Goal: Task Accomplishment & Management: Manage account settings

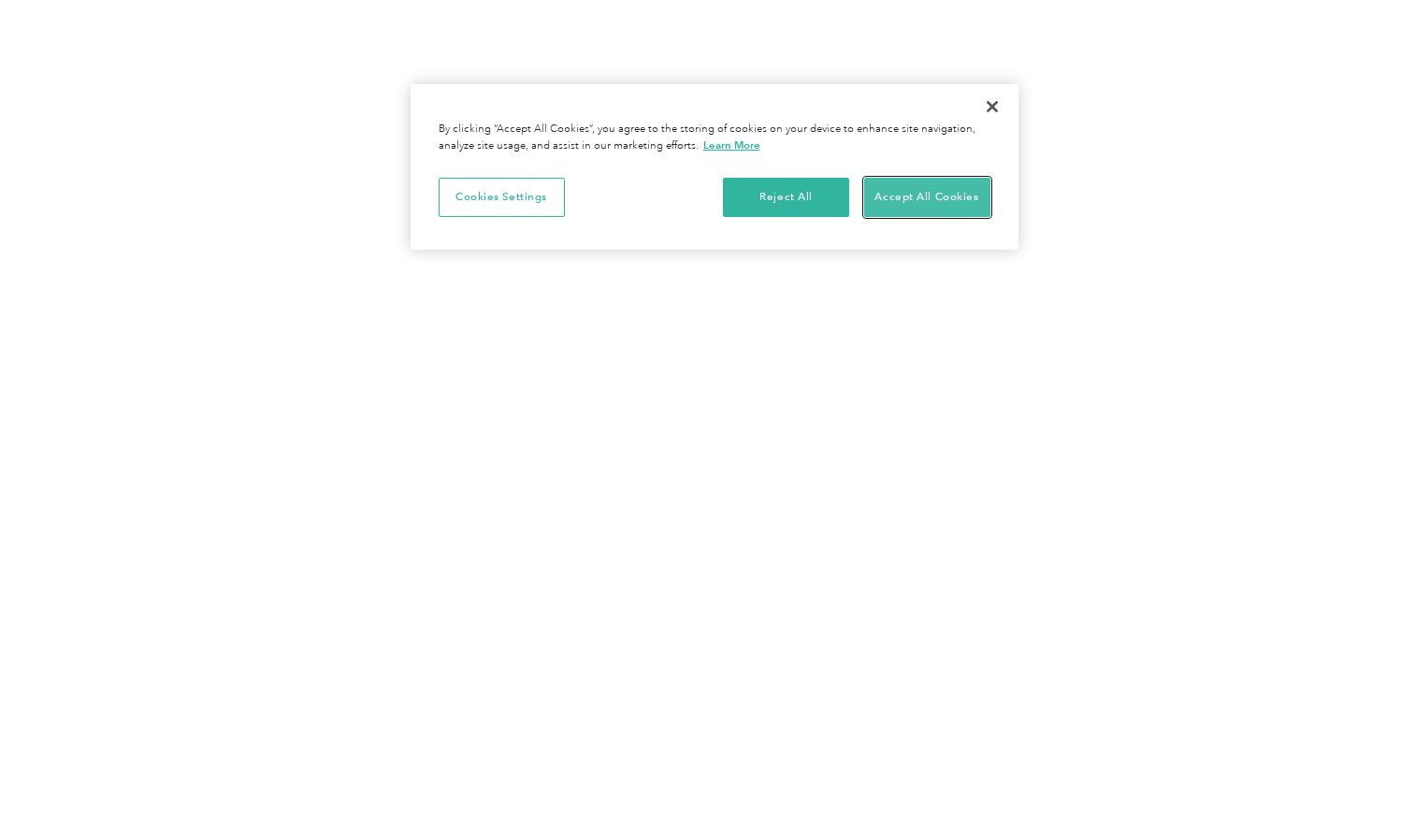
click at [923, 189] on button "Accept All Cookies" at bounding box center [926, 198] width 126 height 40
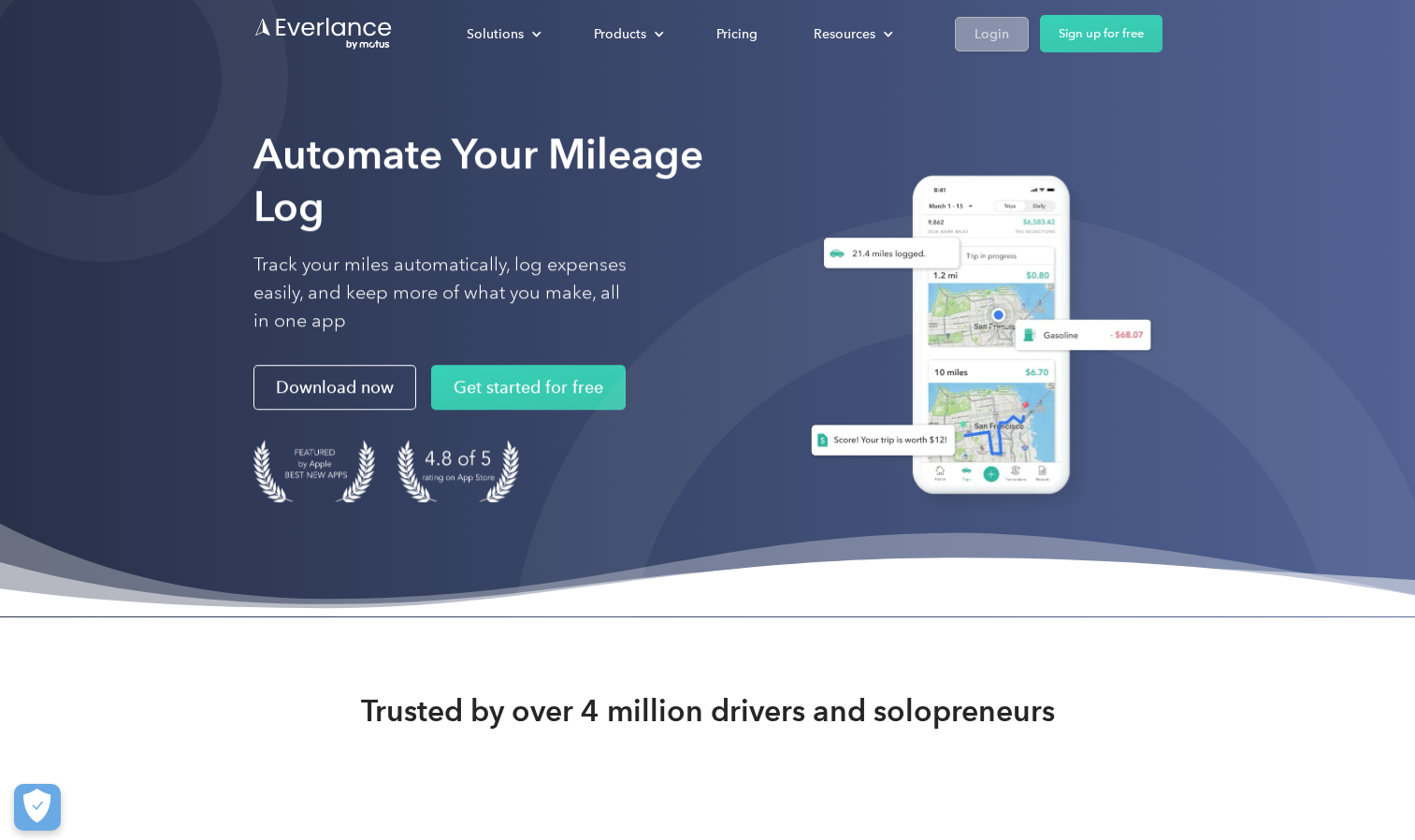
click at [923, 29] on div "Login" at bounding box center [991, 34] width 35 height 24
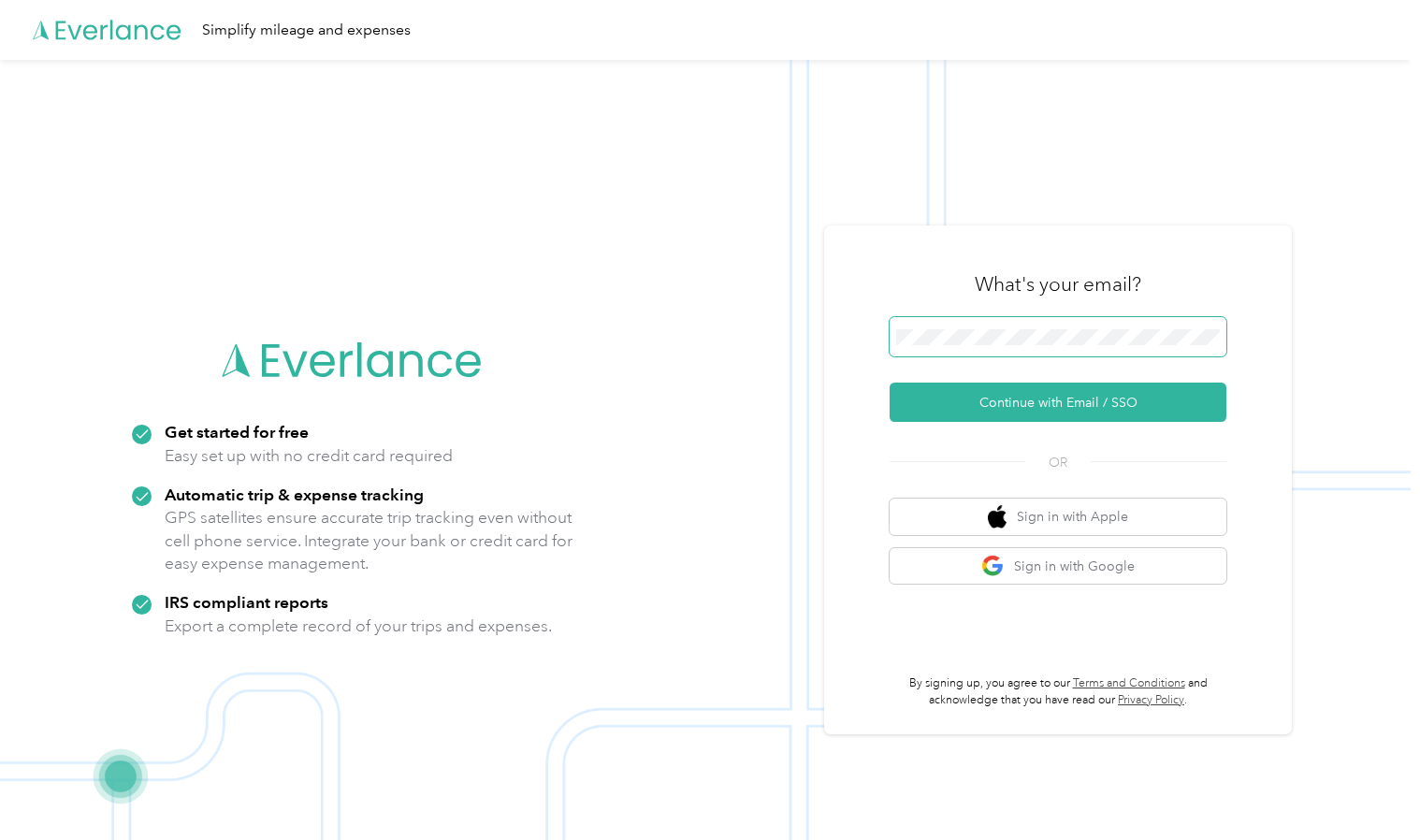
click at [944, 325] on span at bounding box center [1058, 337] width 337 height 40
click at [932, 350] on span at bounding box center [1058, 337] width 337 height 40
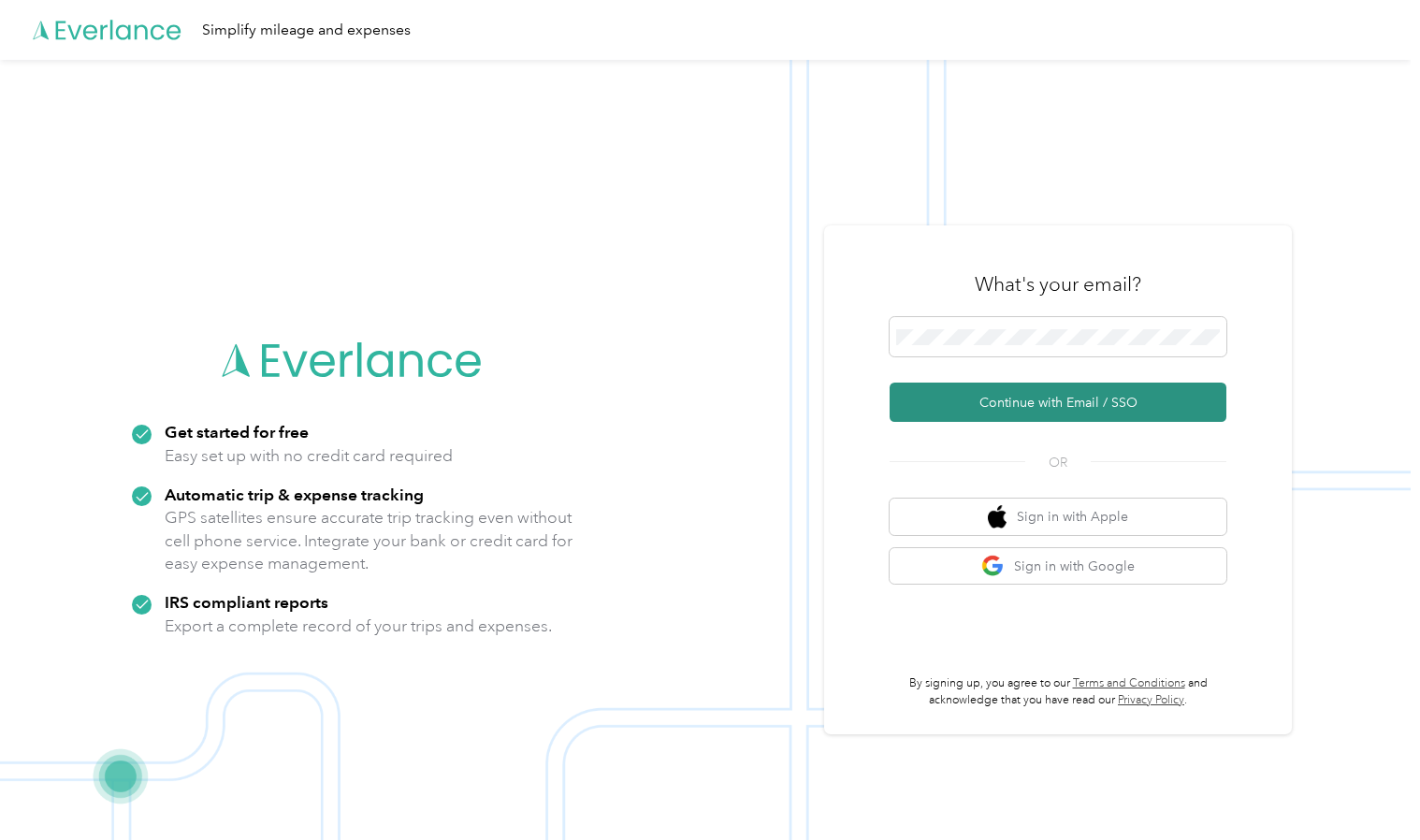
click at [1026, 404] on button "Continue with Email / SSO" at bounding box center [1058, 402] width 337 height 40
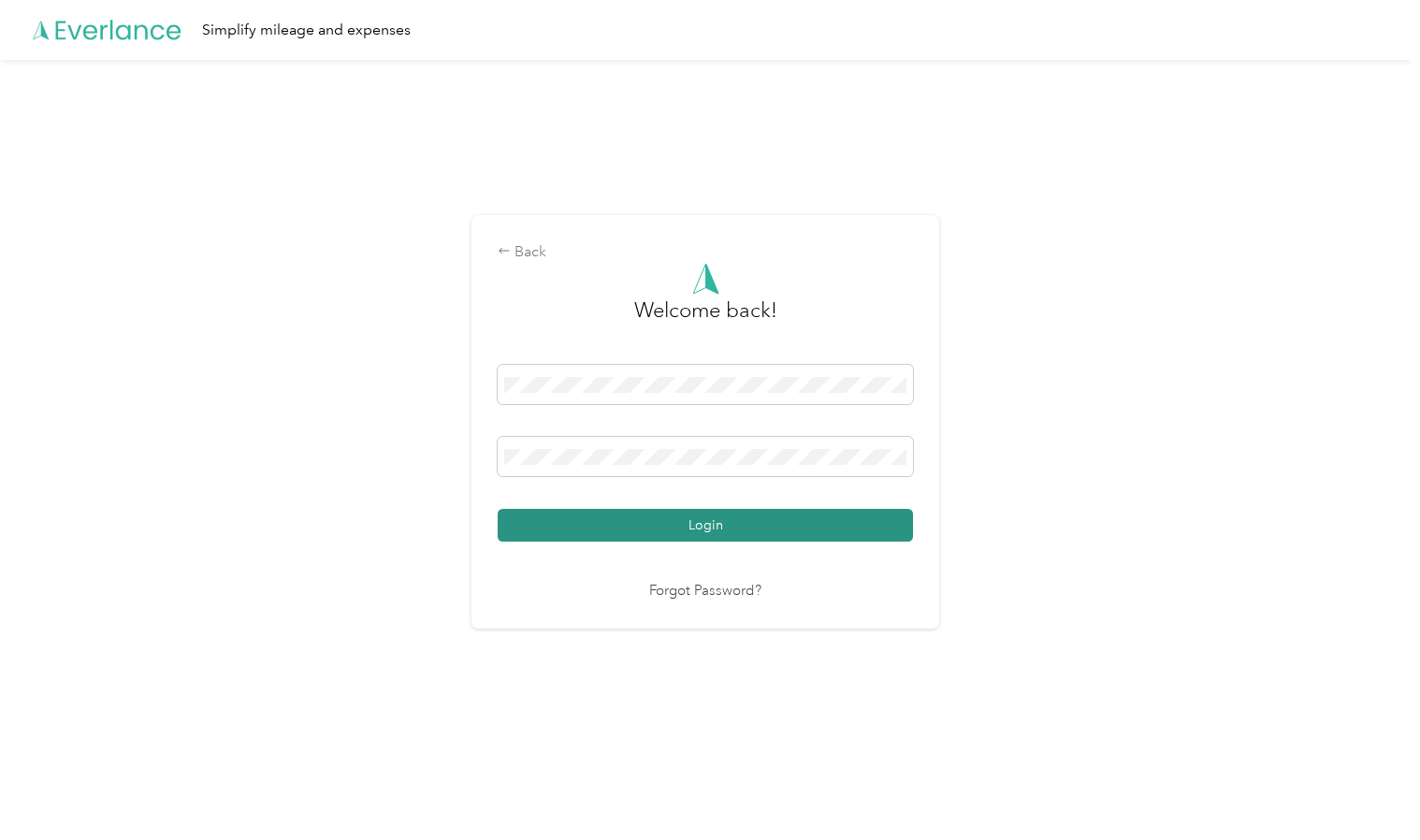
click at [709, 516] on button "Login" at bounding box center [705, 525] width 415 height 33
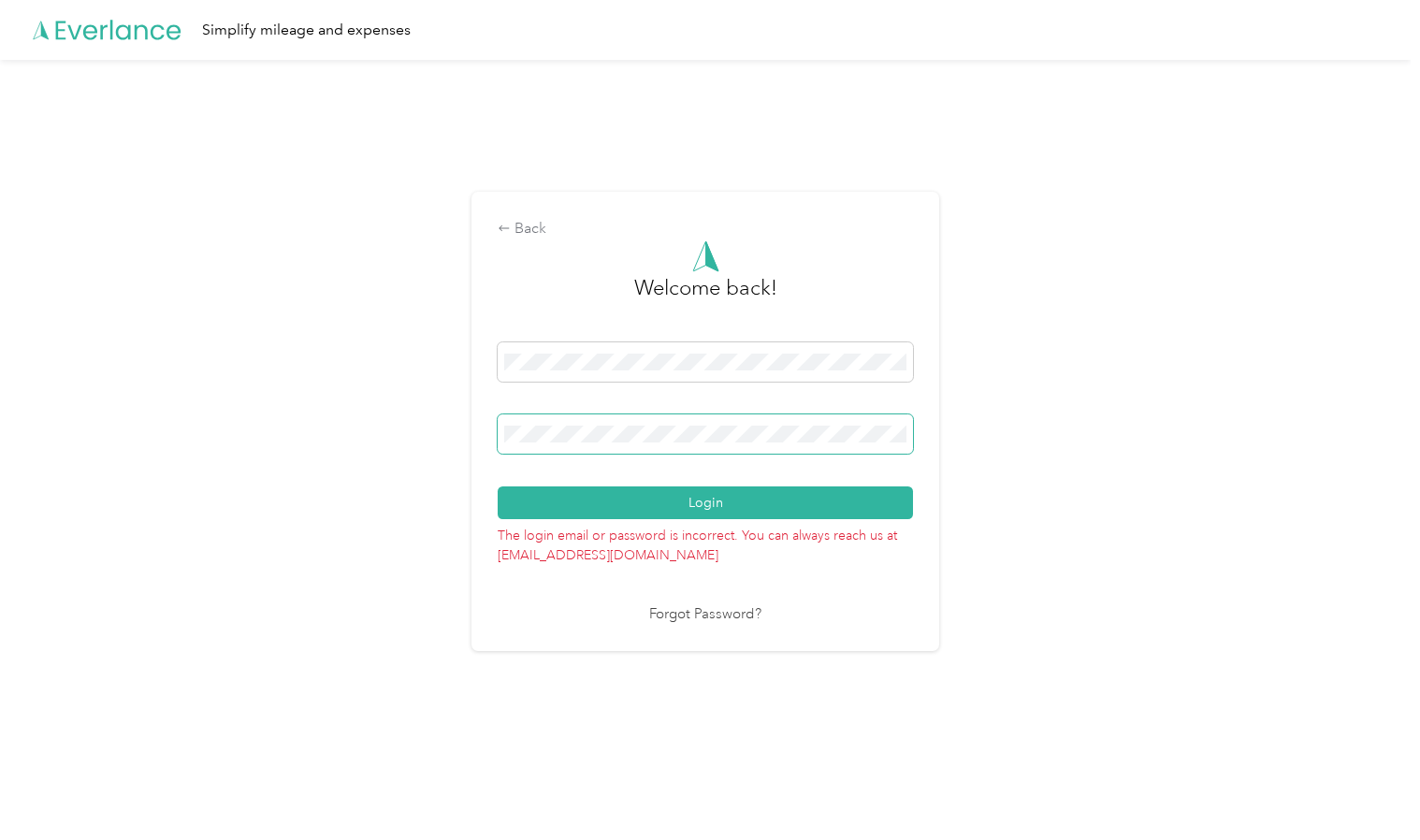
click at [309, 454] on div "Back Welcome back! Login The login email or password is incorrect. You can alwa…" at bounding box center [705, 429] width 1411 height 739
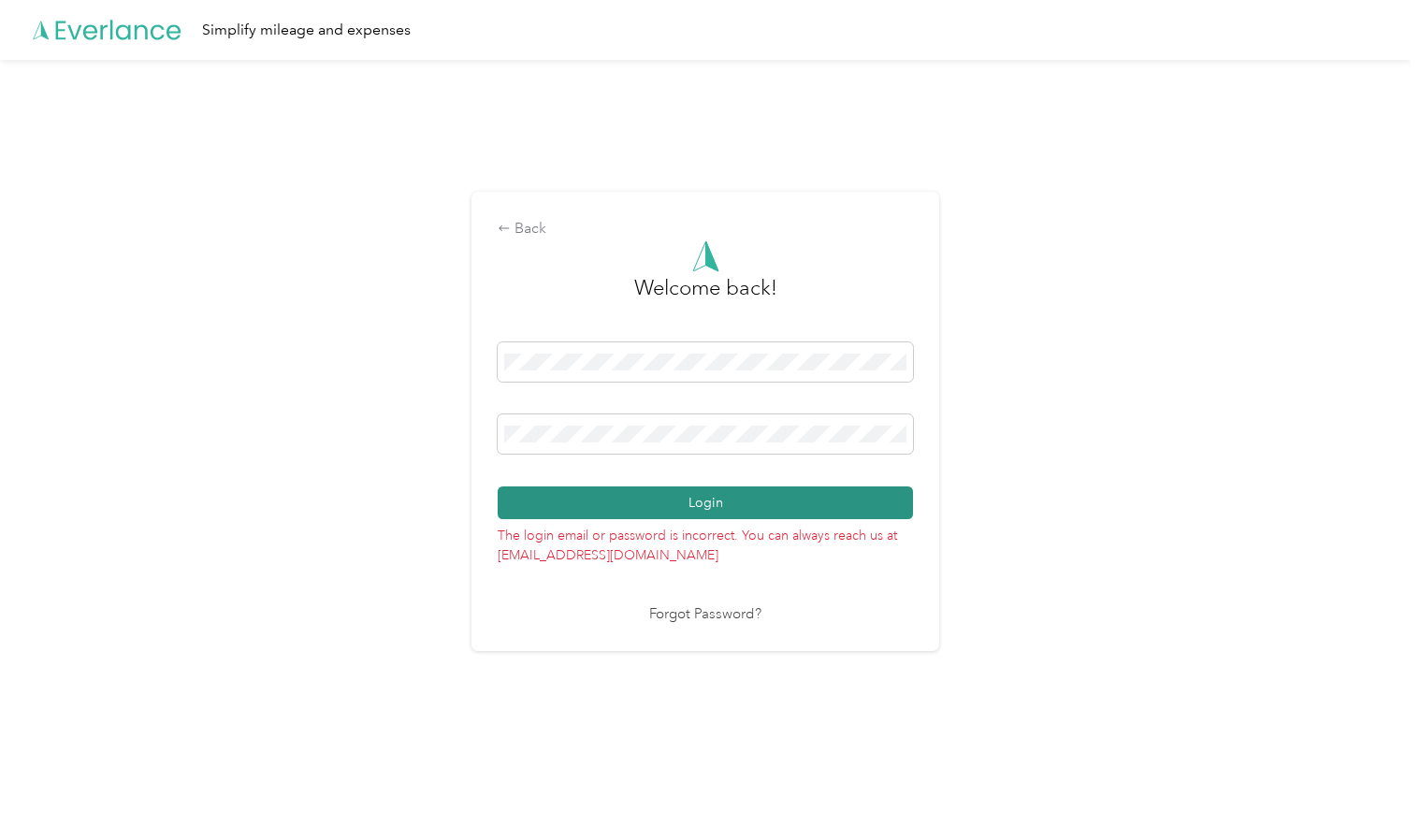
click at [712, 497] on button "Login" at bounding box center [705, 502] width 415 height 33
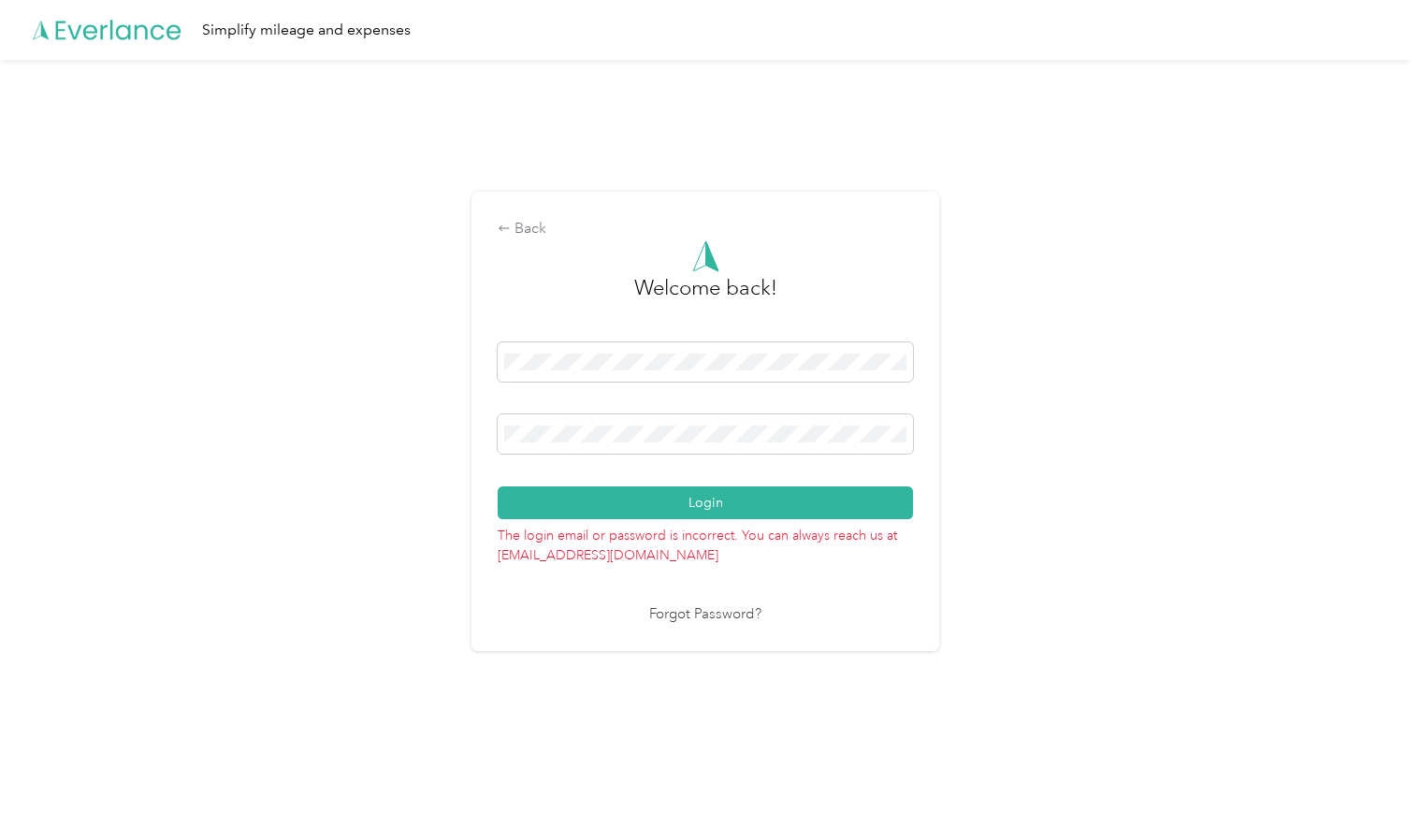
click at [714, 610] on link "Forgot Password?" at bounding box center [705, 615] width 113 height 22
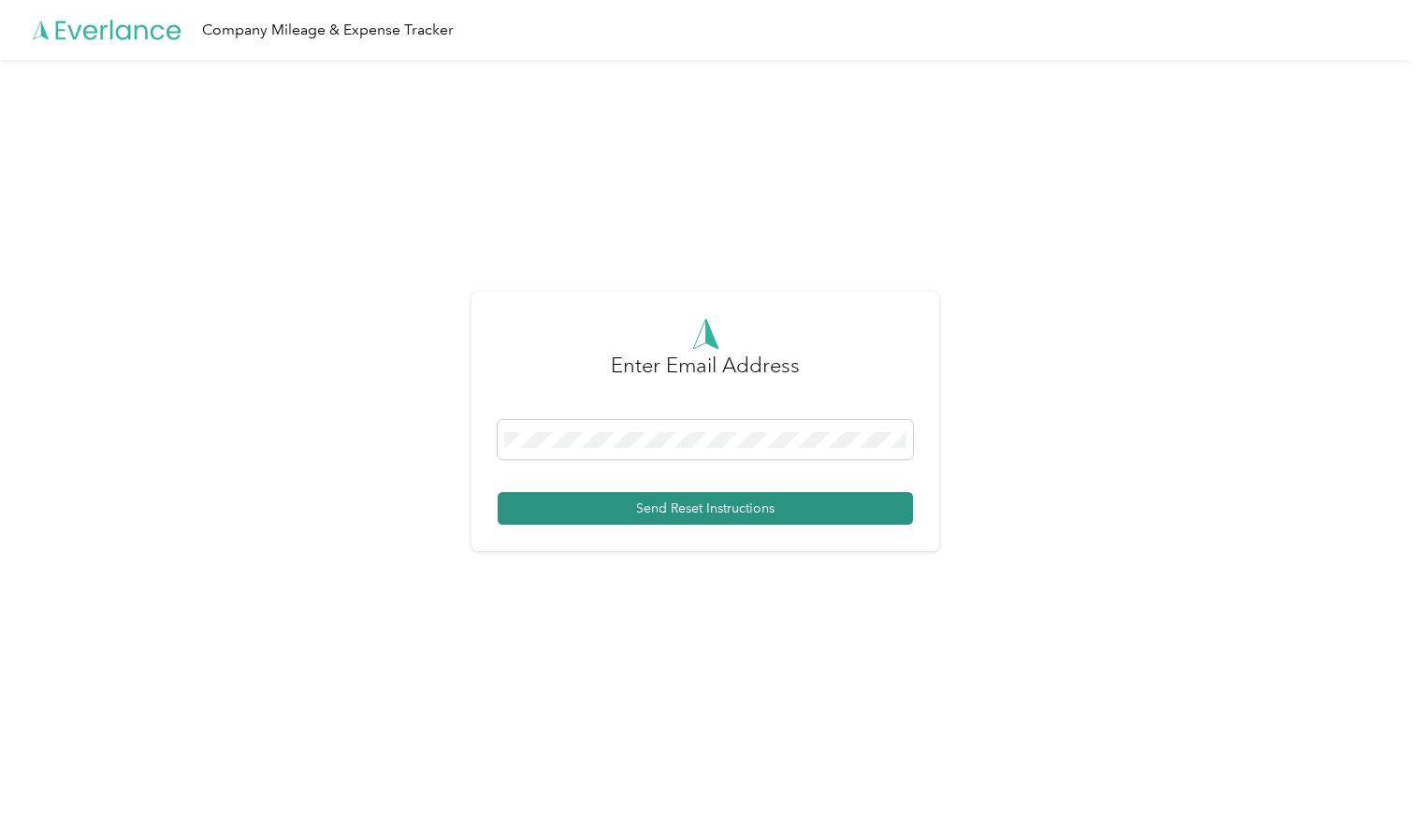
click at [694, 508] on button "Send Reset Instructions" at bounding box center [705, 508] width 415 height 33
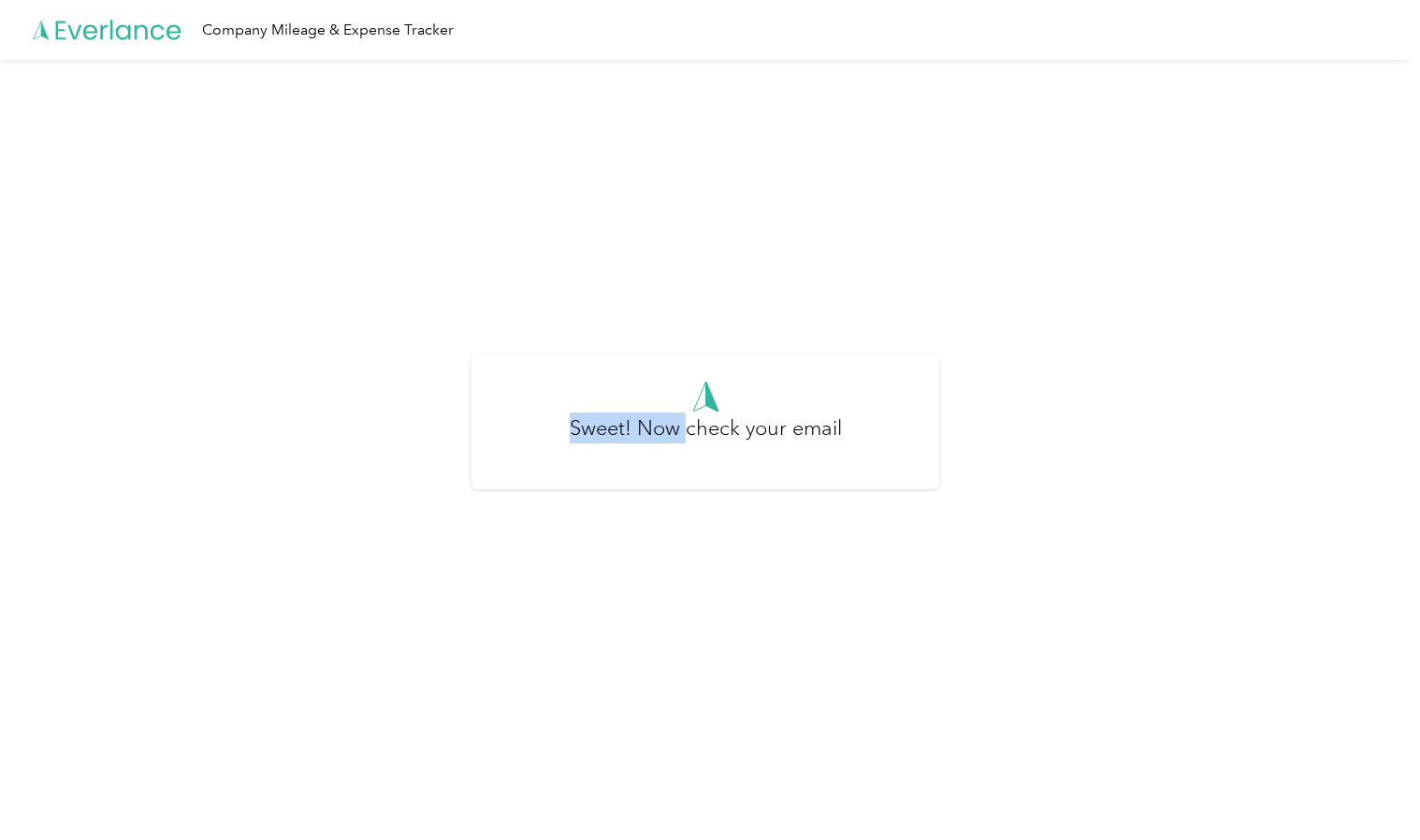
drag, startPoint x: 694, startPoint y: 508, endPoint x: 683, endPoint y: 293, distance: 215.3
click at [683, 293] on div "Sweet! Now check your email" at bounding box center [705, 429] width 1411 height 739
click at [490, 246] on div "Sweet! Now check your email" at bounding box center [705, 429] width 1411 height 739
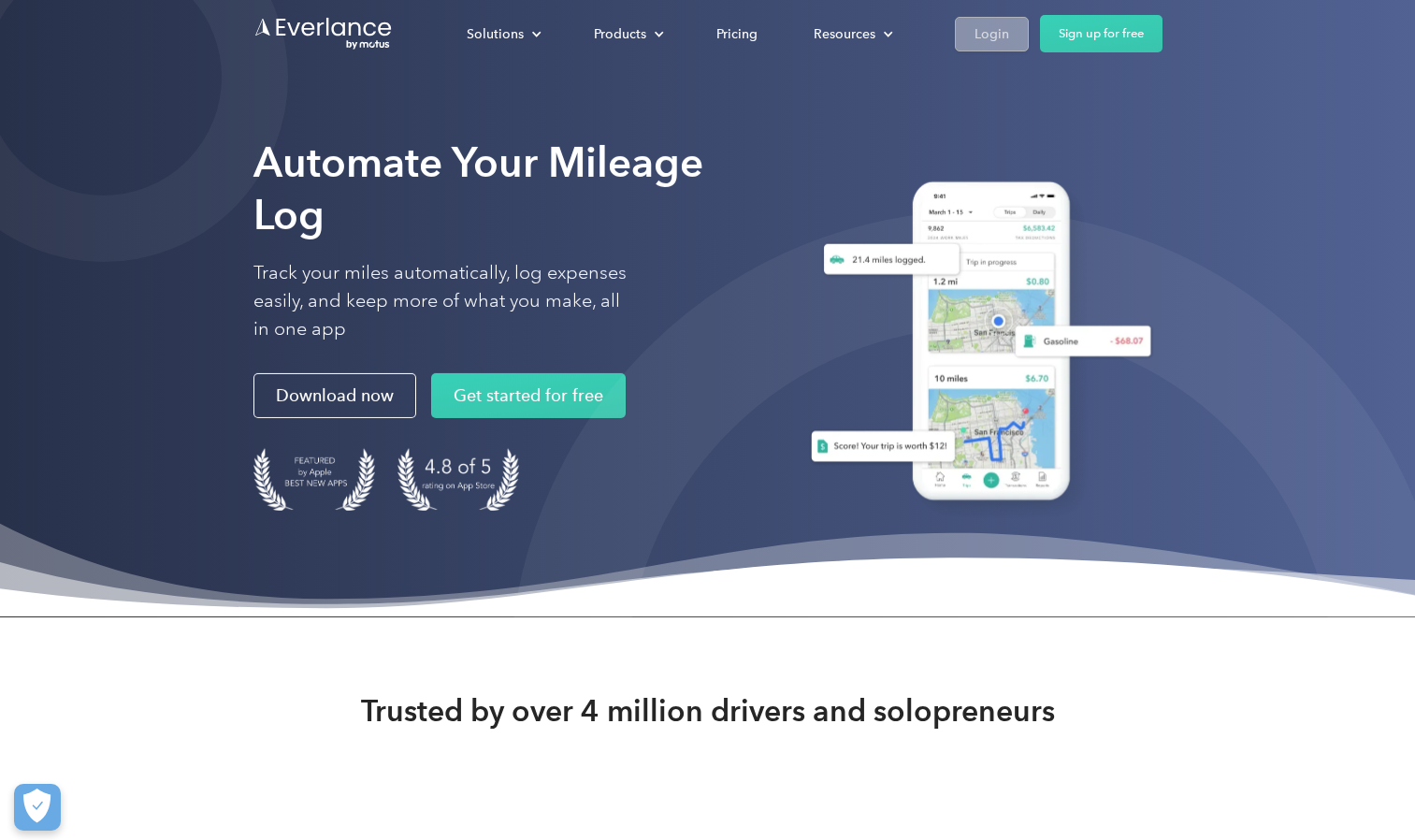
click at [923, 33] on div "Login" at bounding box center [991, 34] width 35 height 24
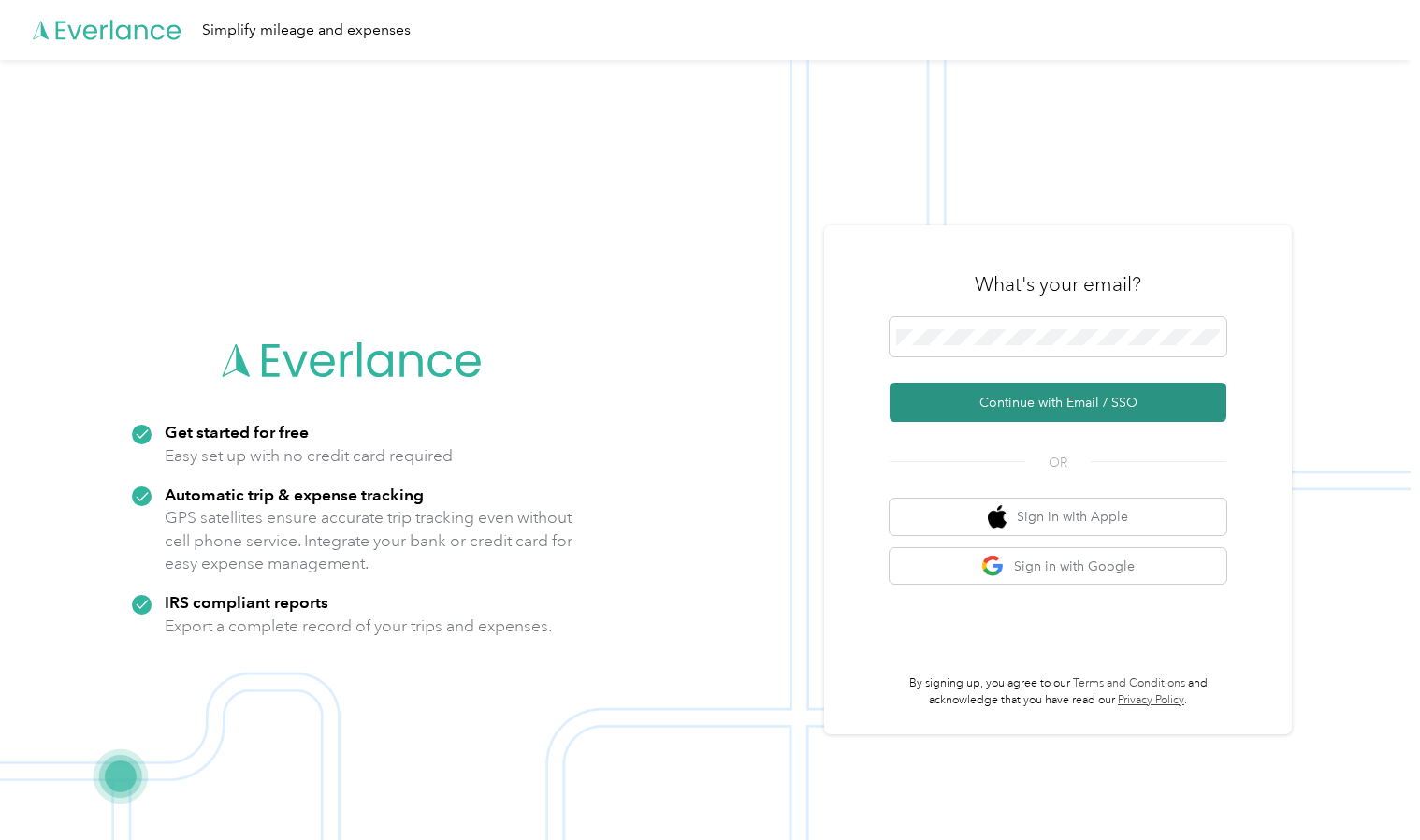
click at [1015, 395] on button "Continue with Email / SSO" at bounding box center [1058, 402] width 337 height 40
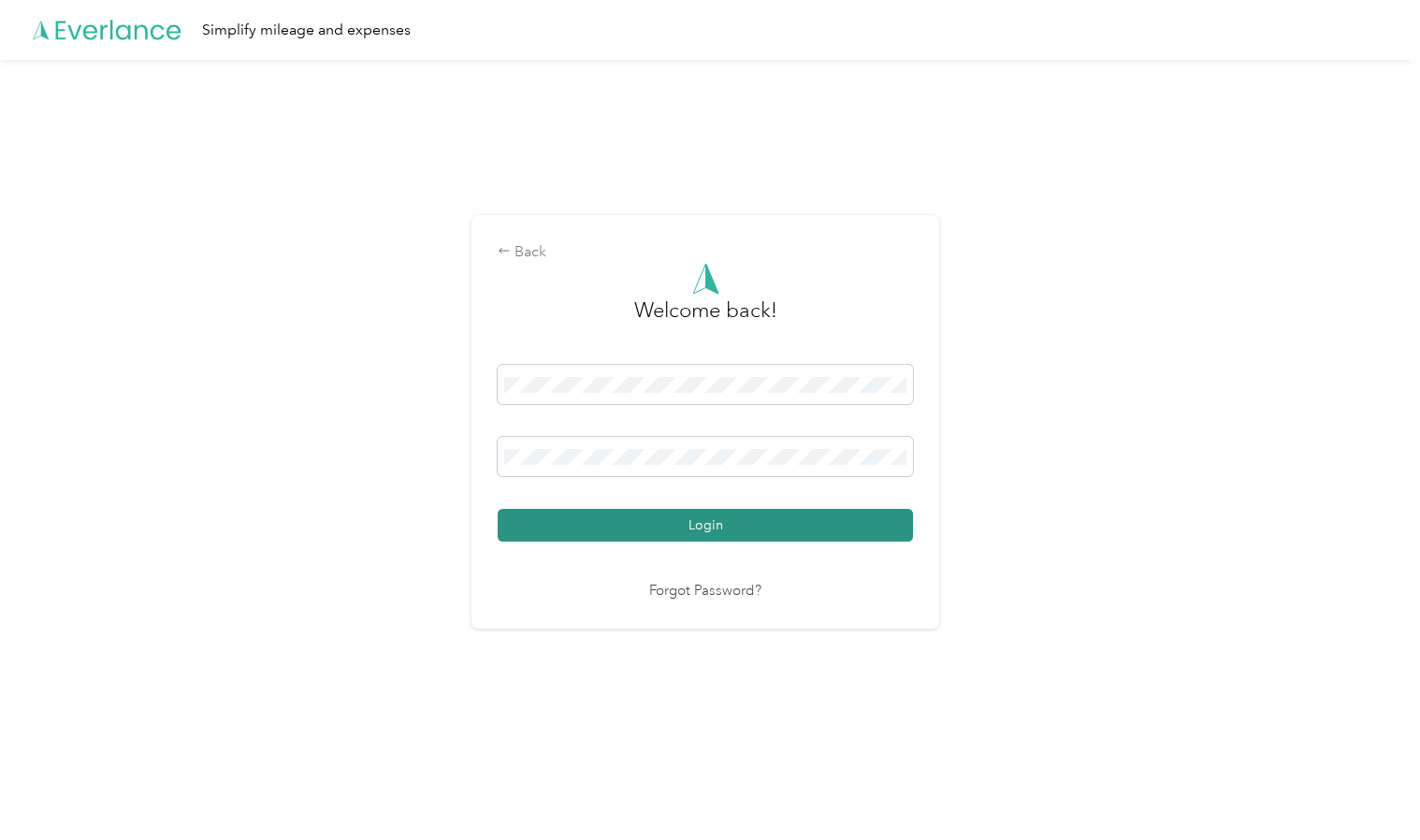
click at [724, 530] on button "Login" at bounding box center [705, 525] width 415 height 33
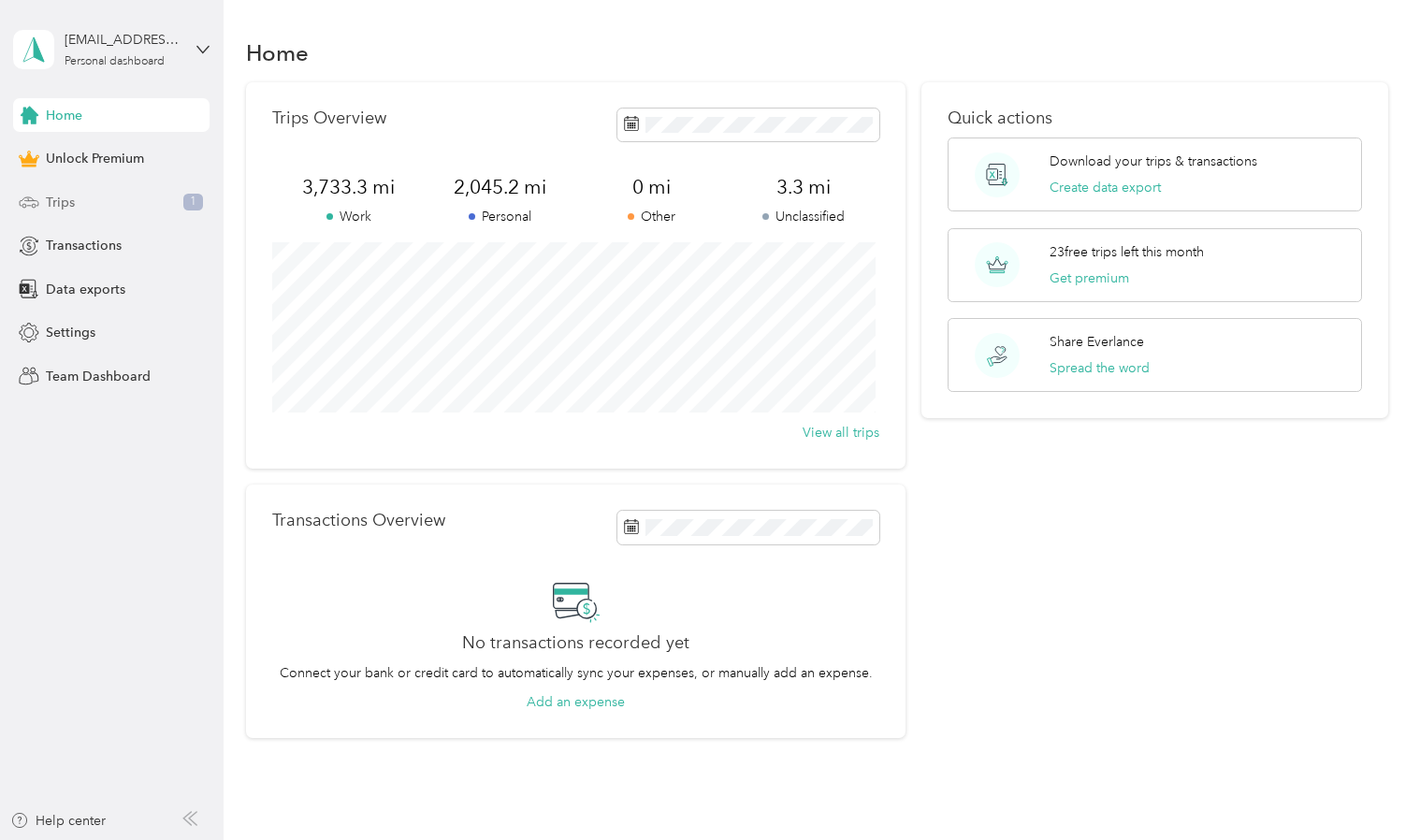
click at [72, 205] on span "Trips" at bounding box center [60, 202] width 29 height 20
